Goal: Task Accomplishment & Management: Manage account settings

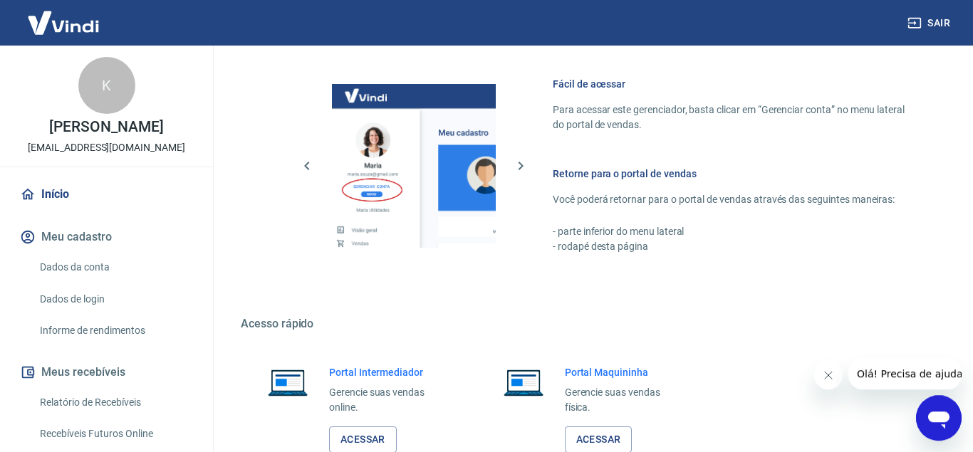
scroll to position [702, 0]
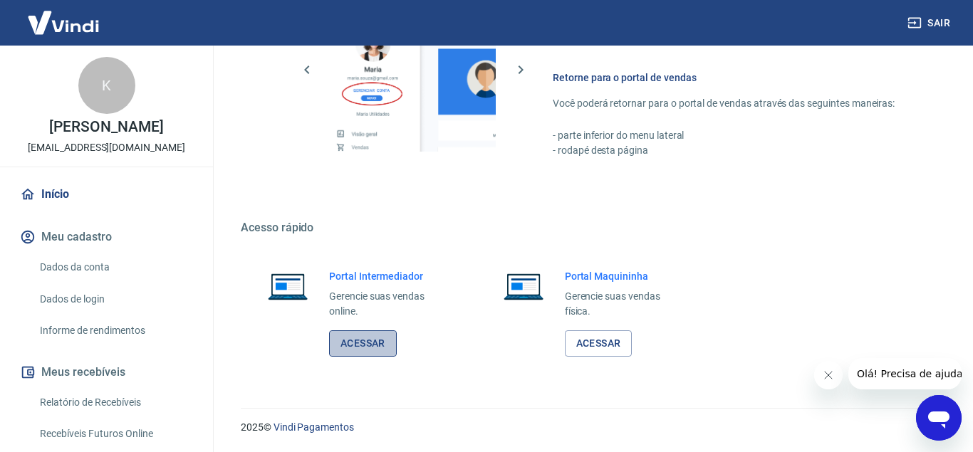
click at [377, 342] on link "Acessar" at bounding box center [363, 343] width 68 height 26
click at [929, 24] on button "Sair" at bounding box center [930, 23] width 51 height 26
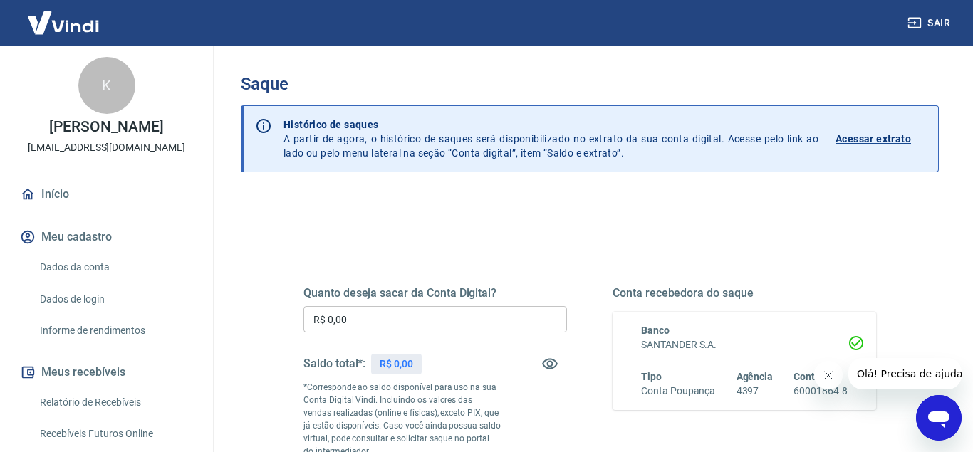
click at [828, 377] on icon "Close message from company" at bounding box center [827, 375] width 11 height 11
